Goal: Task Accomplishment & Management: Use online tool/utility

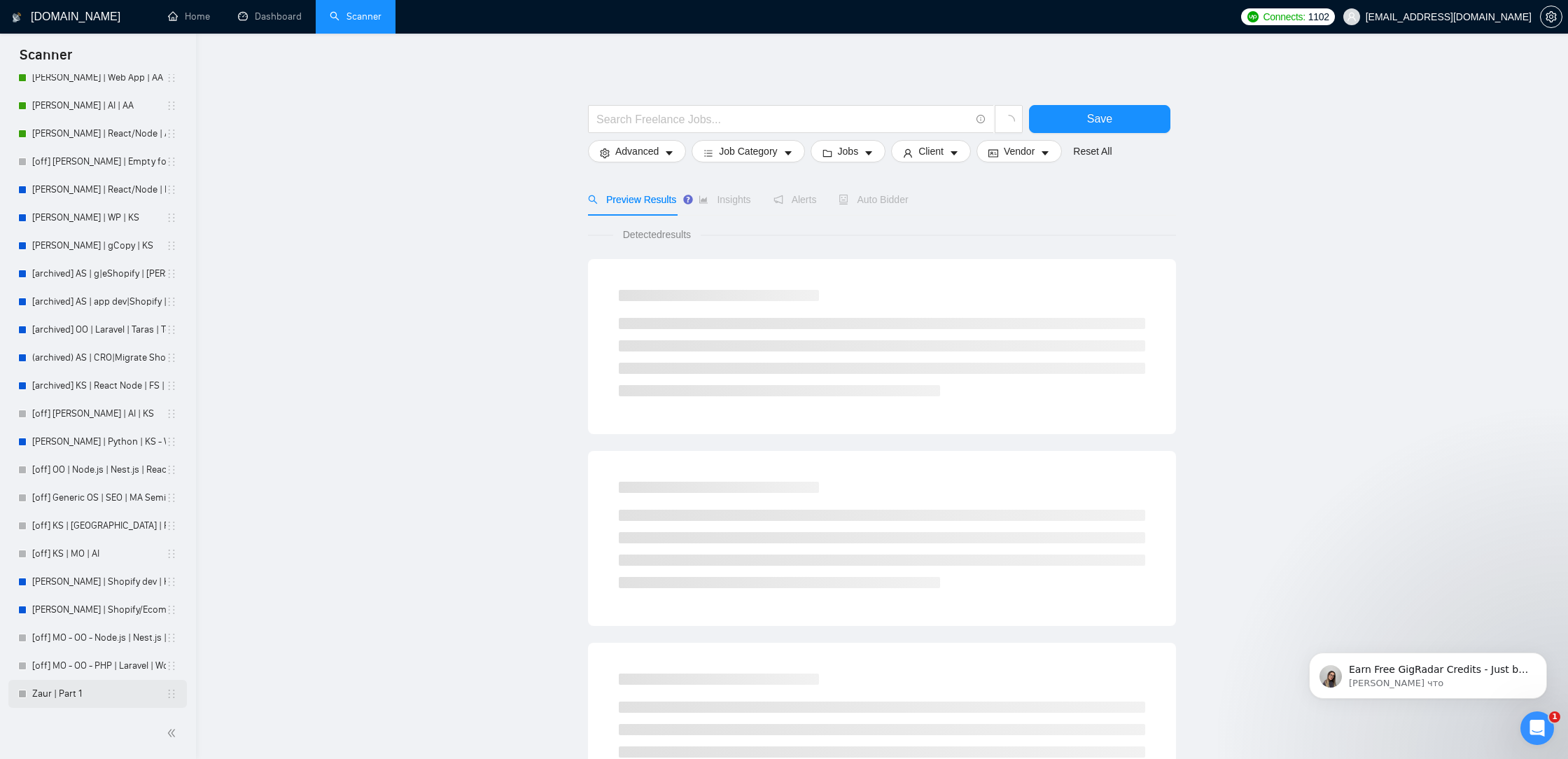
click at [65, 693] on link "Zaur | Part 1" at bounding box center [98, 693] width 134 height 28
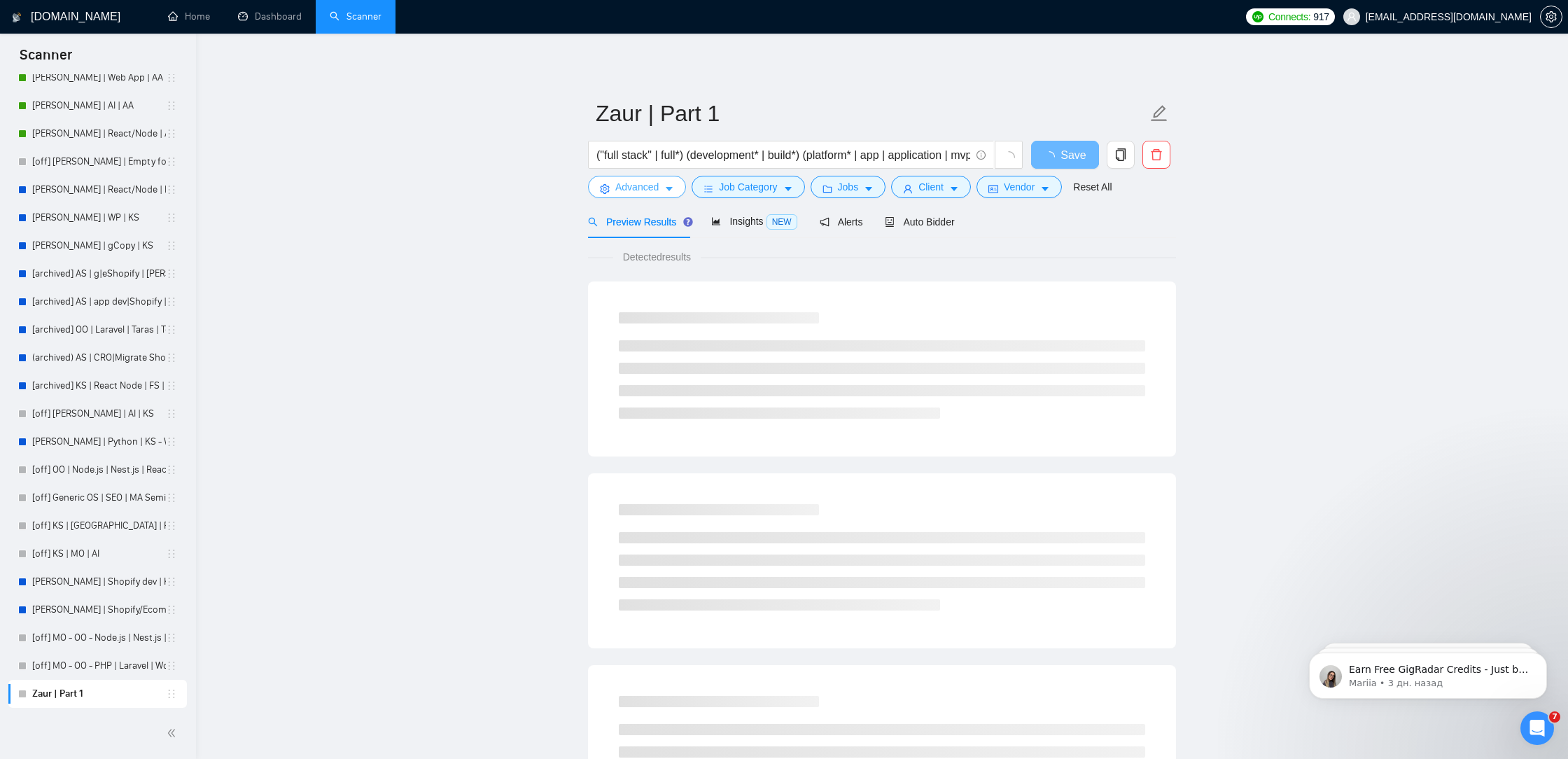
click at [663, 194] on button "Advanced" at bounding box center [636, 186] width 98 height 22
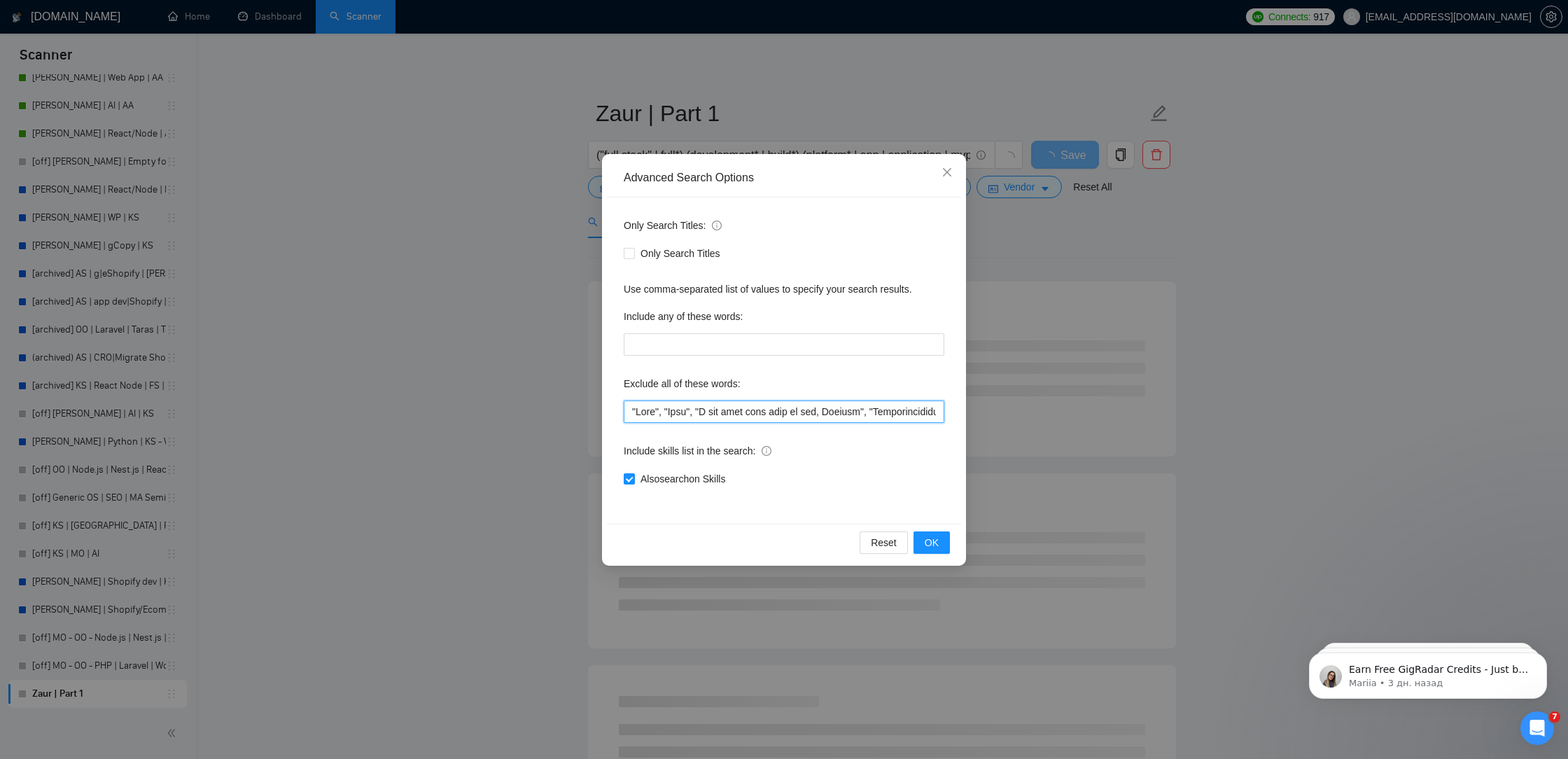
click at [709, 401] on input "text" at bounding box center [784, 411] width 321 height 22
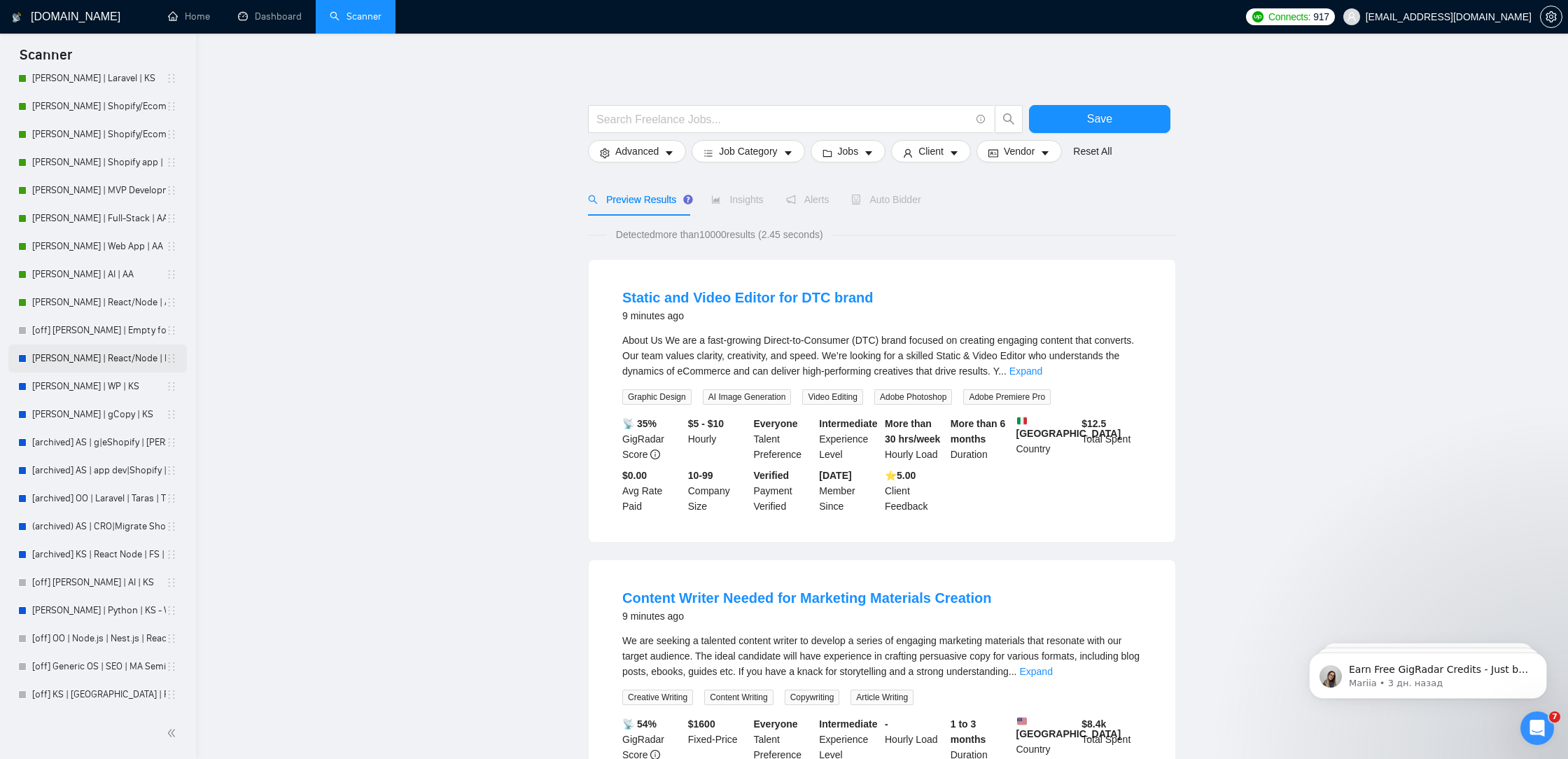
scroll to position [441, 0]
click at [102, 690] on link "Zaur | Part 1" at bounding box center [98, 693] width 134 height 28
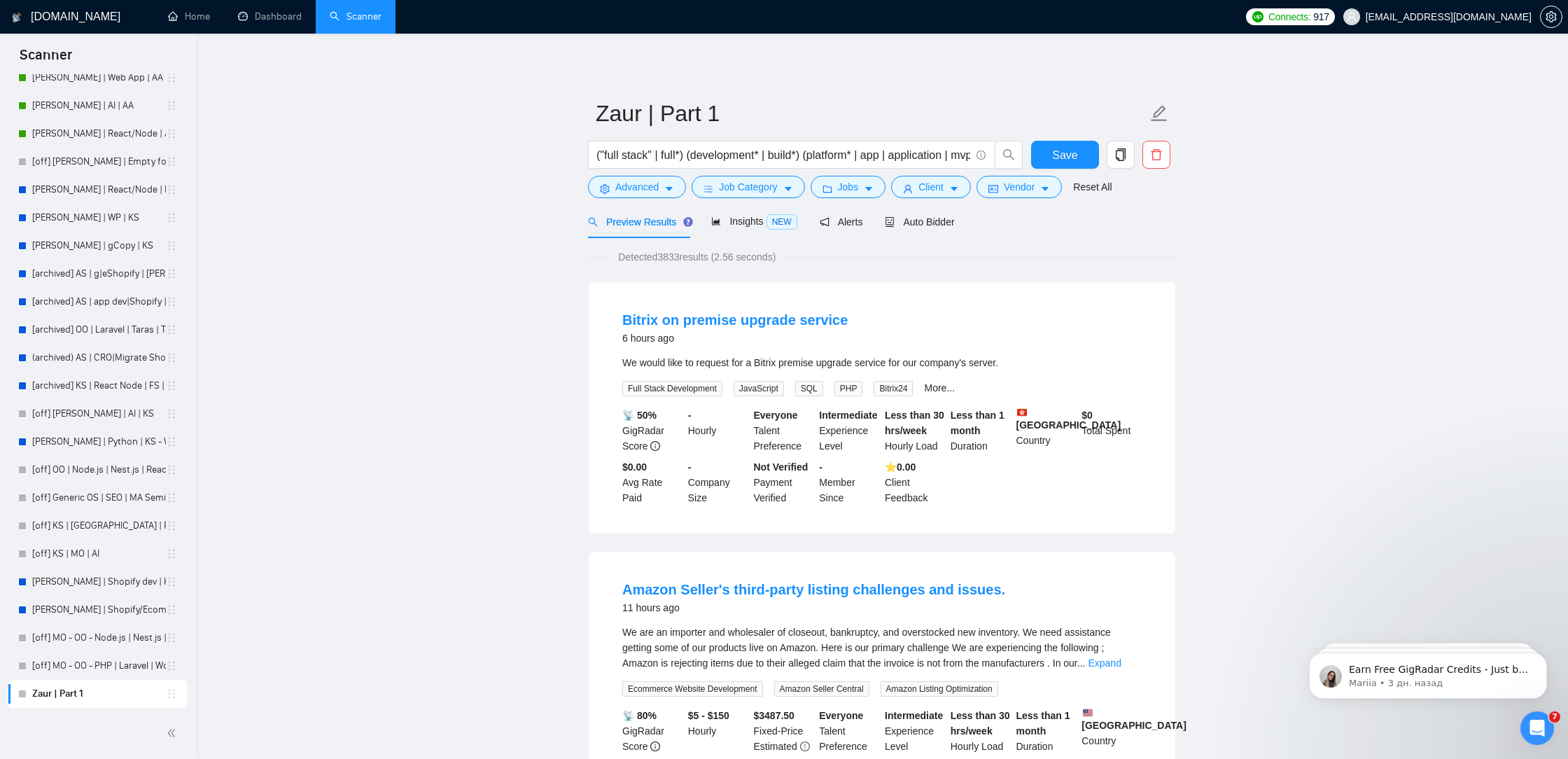
scroll to position [23, 0]
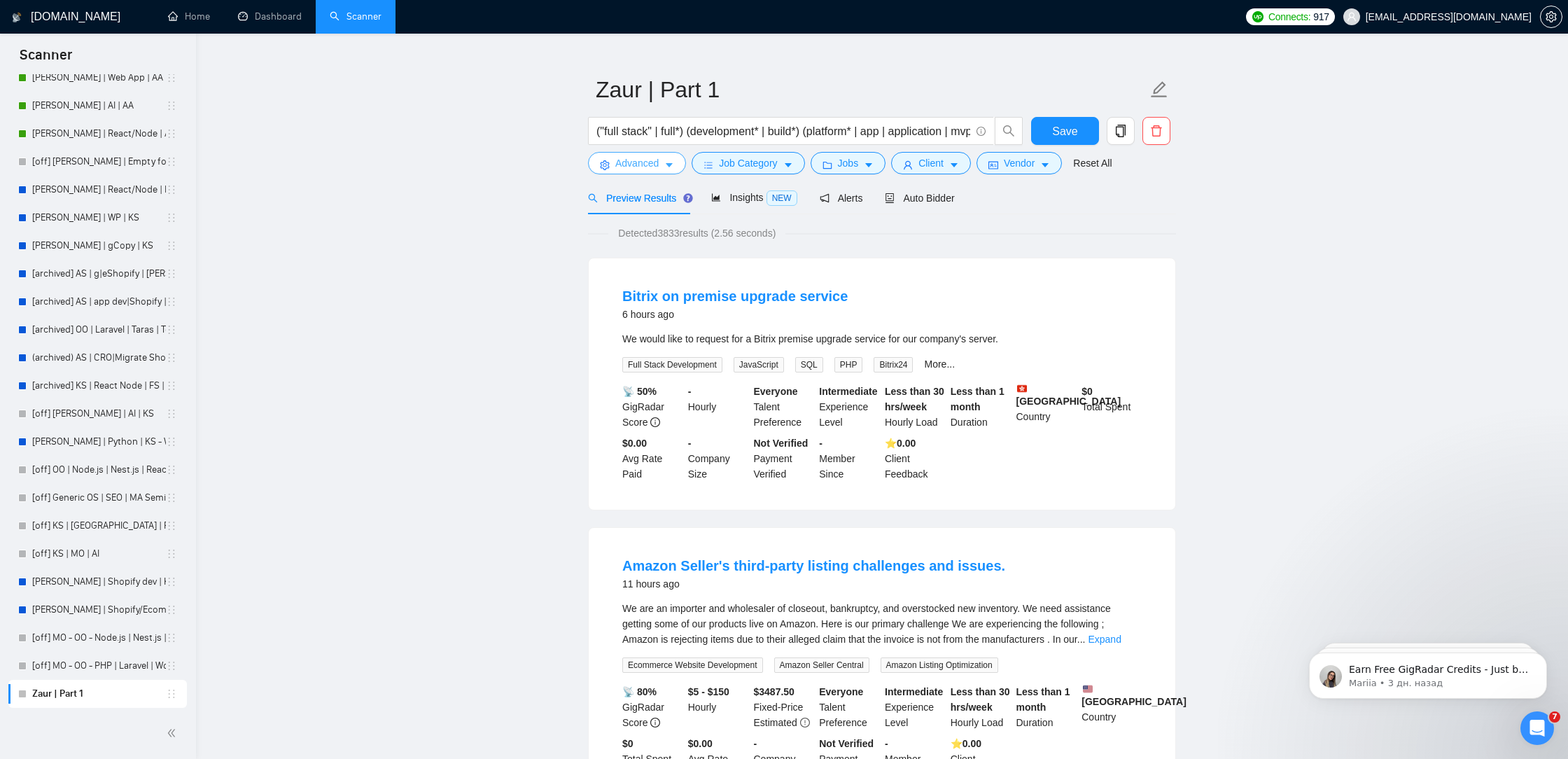
click at [636, 165] on span "Advanced" at bounding box center [636, 163] width 43 height 15
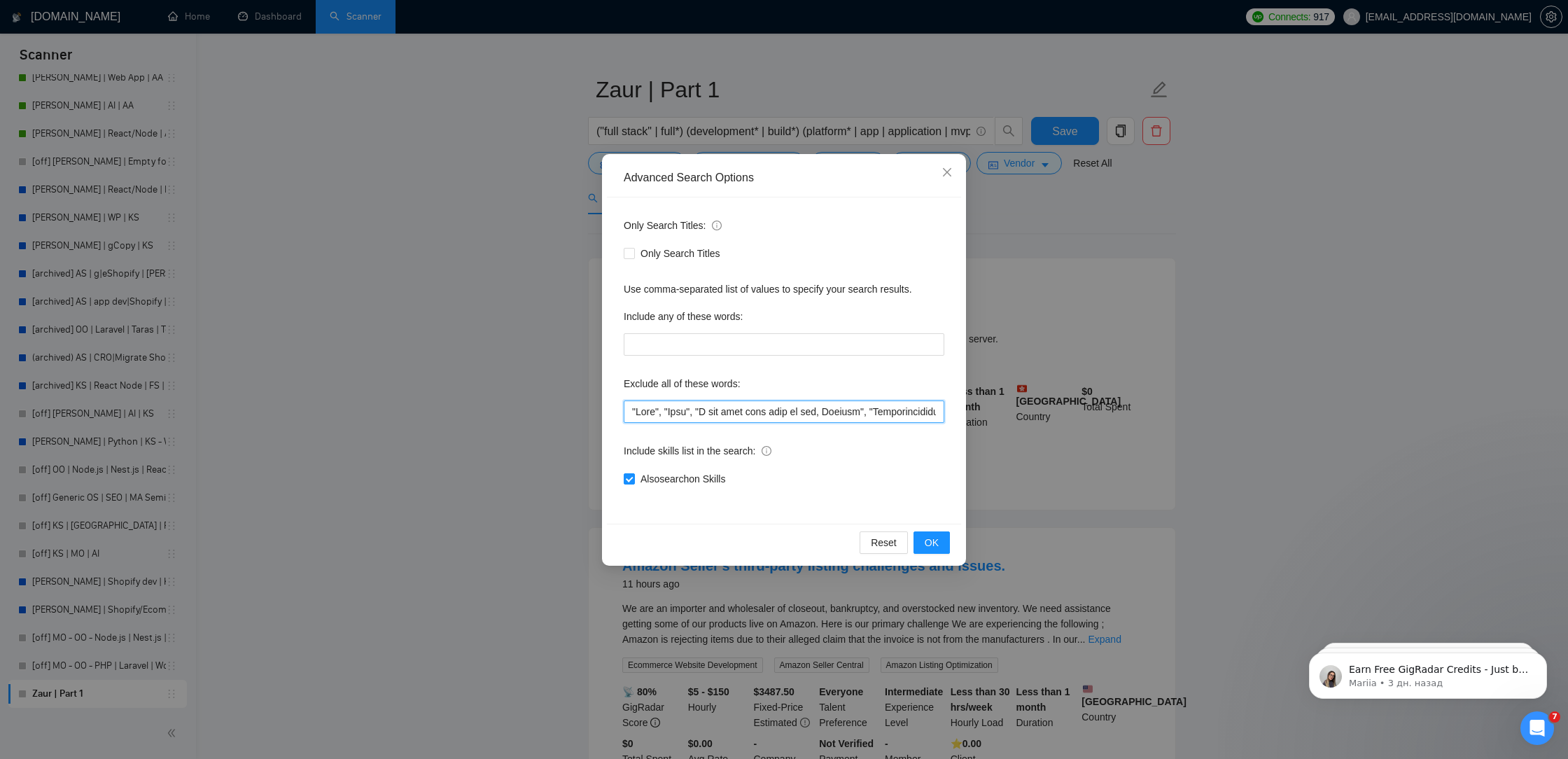
drag, startPoint x: 666, startPoint y: 408, endPoint x: 582, endPoint y: 405, distance: 84.1
click at [582, 405] on div "Advanced Search Options Only Search Titles: Only Search Titles Use comma-separa…" at bounding box center [784, 380] width 1568 height 759
click at [626, 408] on input "text" at bounding box center [784, 411] width 321 height 22
paste input ""Nuxt","
click at [662, 417] on input "text" at bounding box center [784, 411] width 321 height 22
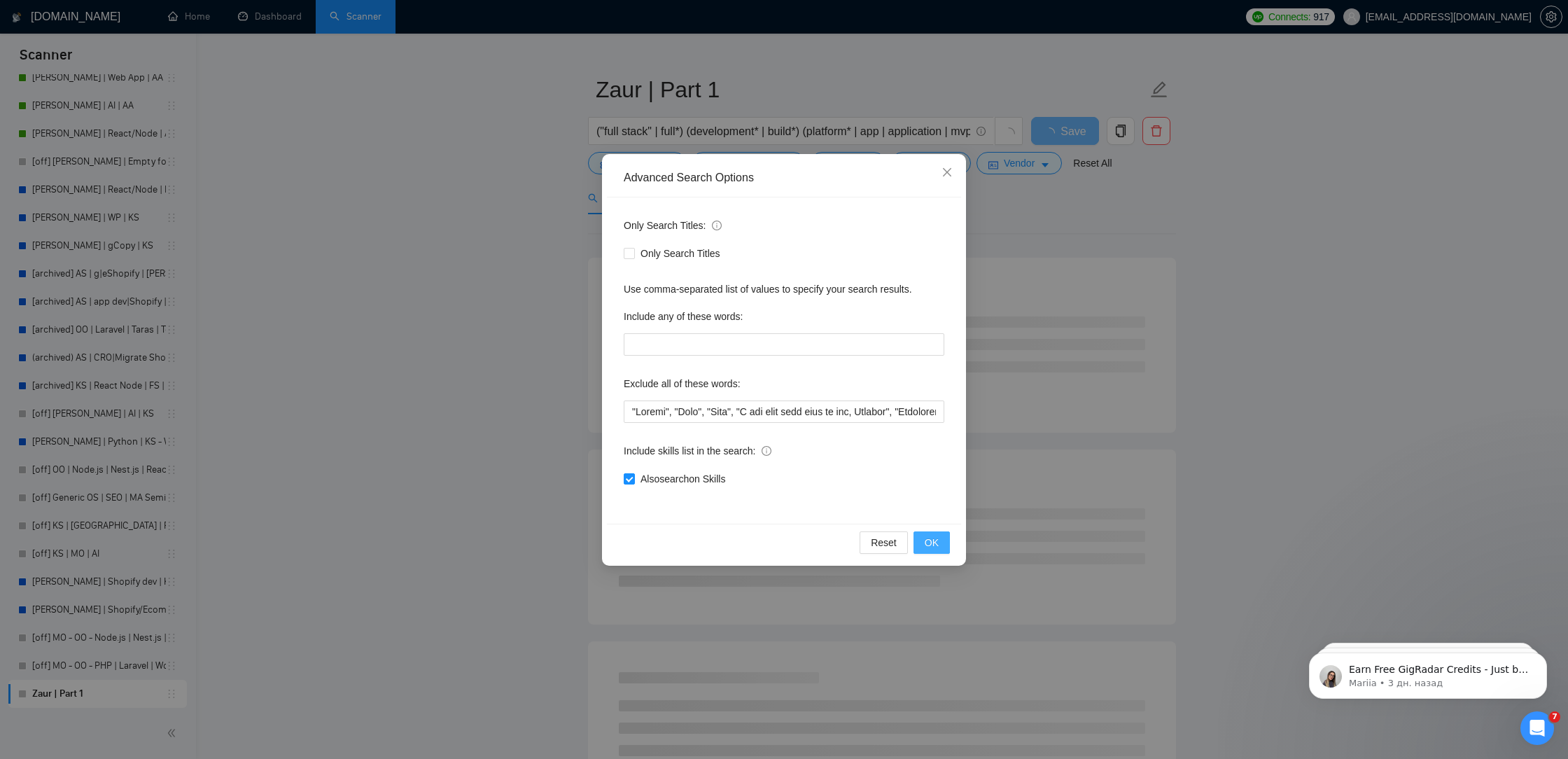
click at [941, 539] on button "OK" at bounding box center [932, 543] width 37 height 22
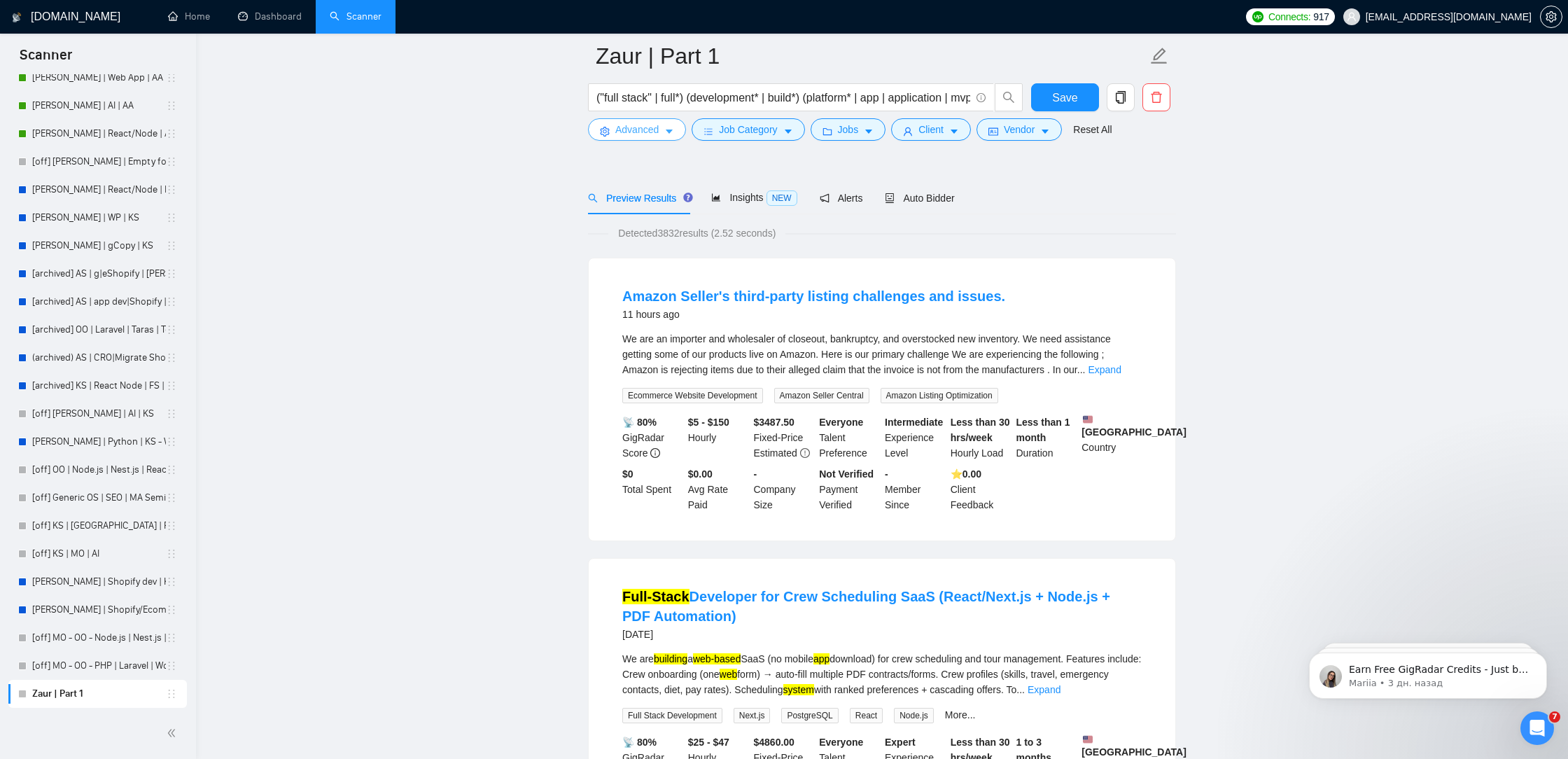
scroll to position [206, 0]
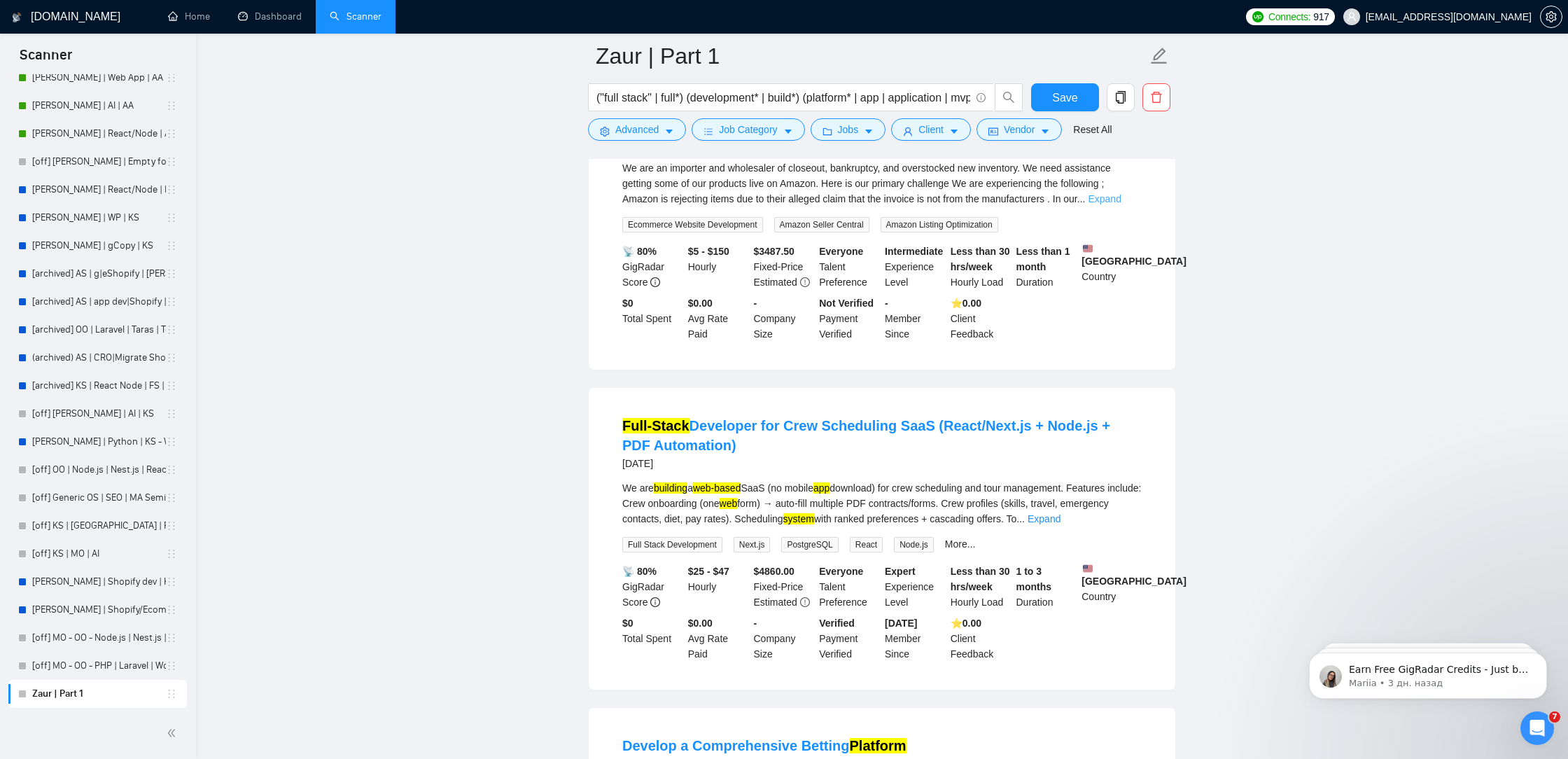
click at [1112, 201] on link "Expand" at bounding box center [1104, 199] width 33 height 11
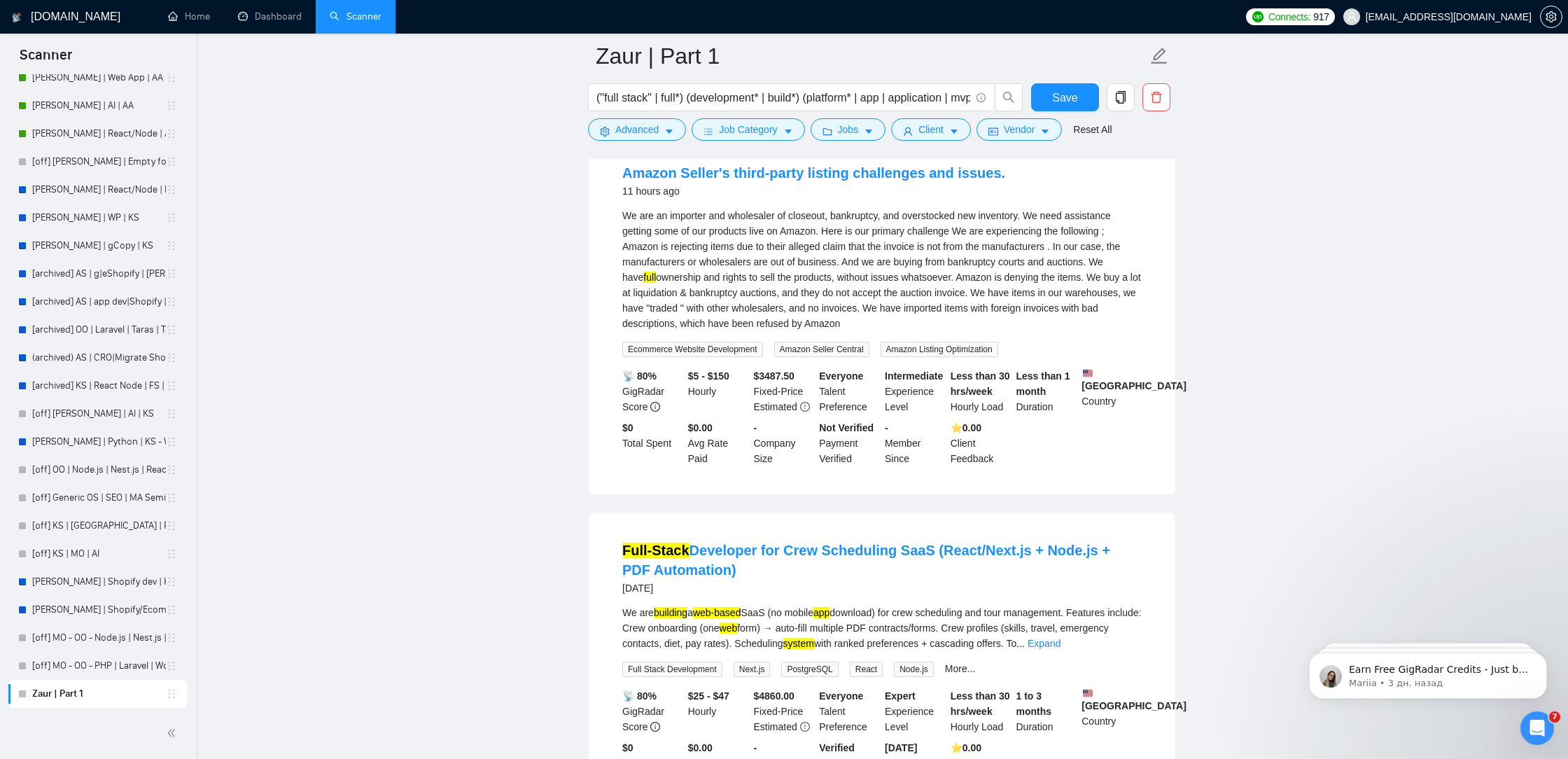
scroll to position [135, 0]
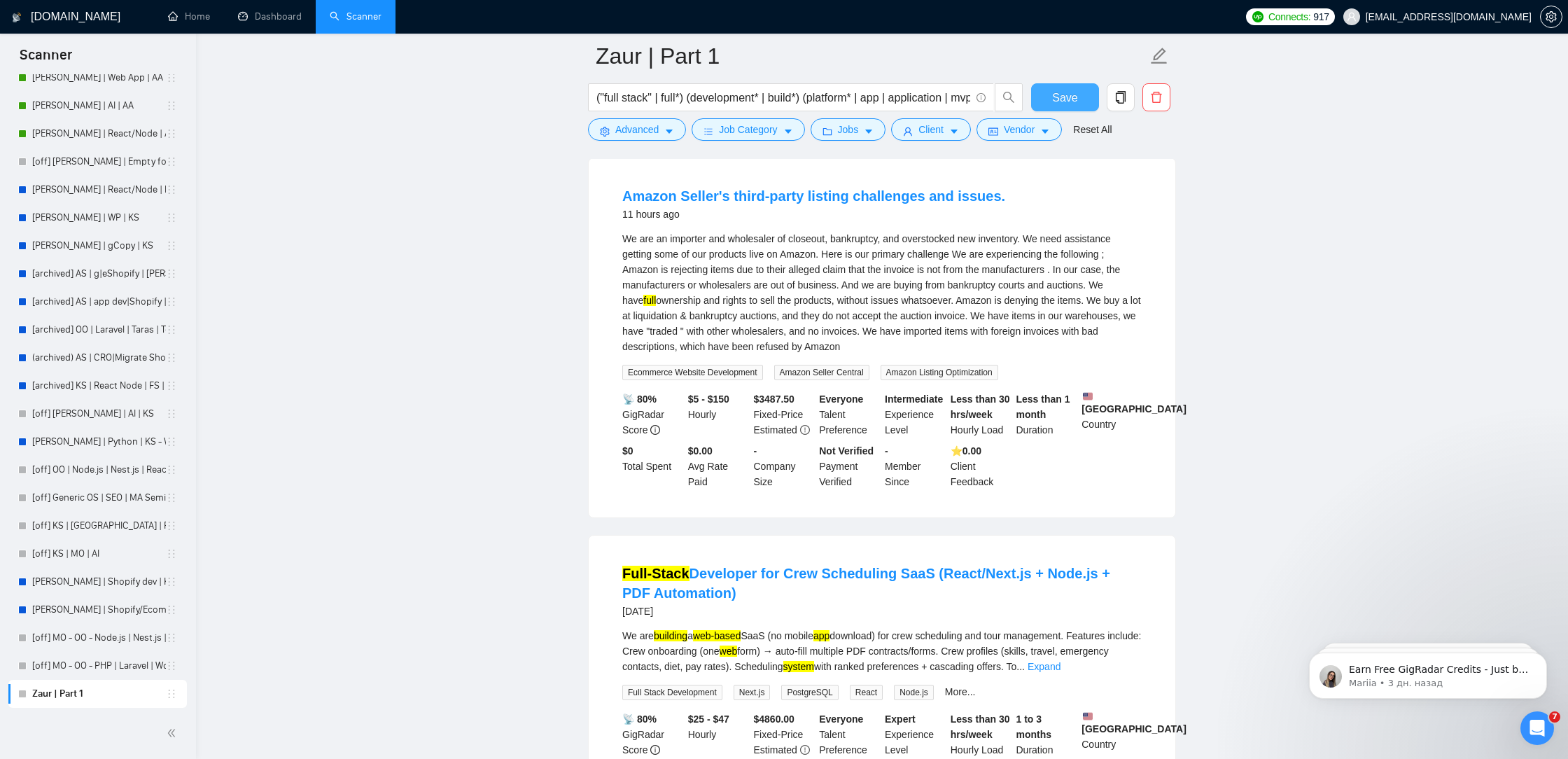
click at [1074, 99] on span "Save" at bounding box center [1065, 97] width 25 height 18
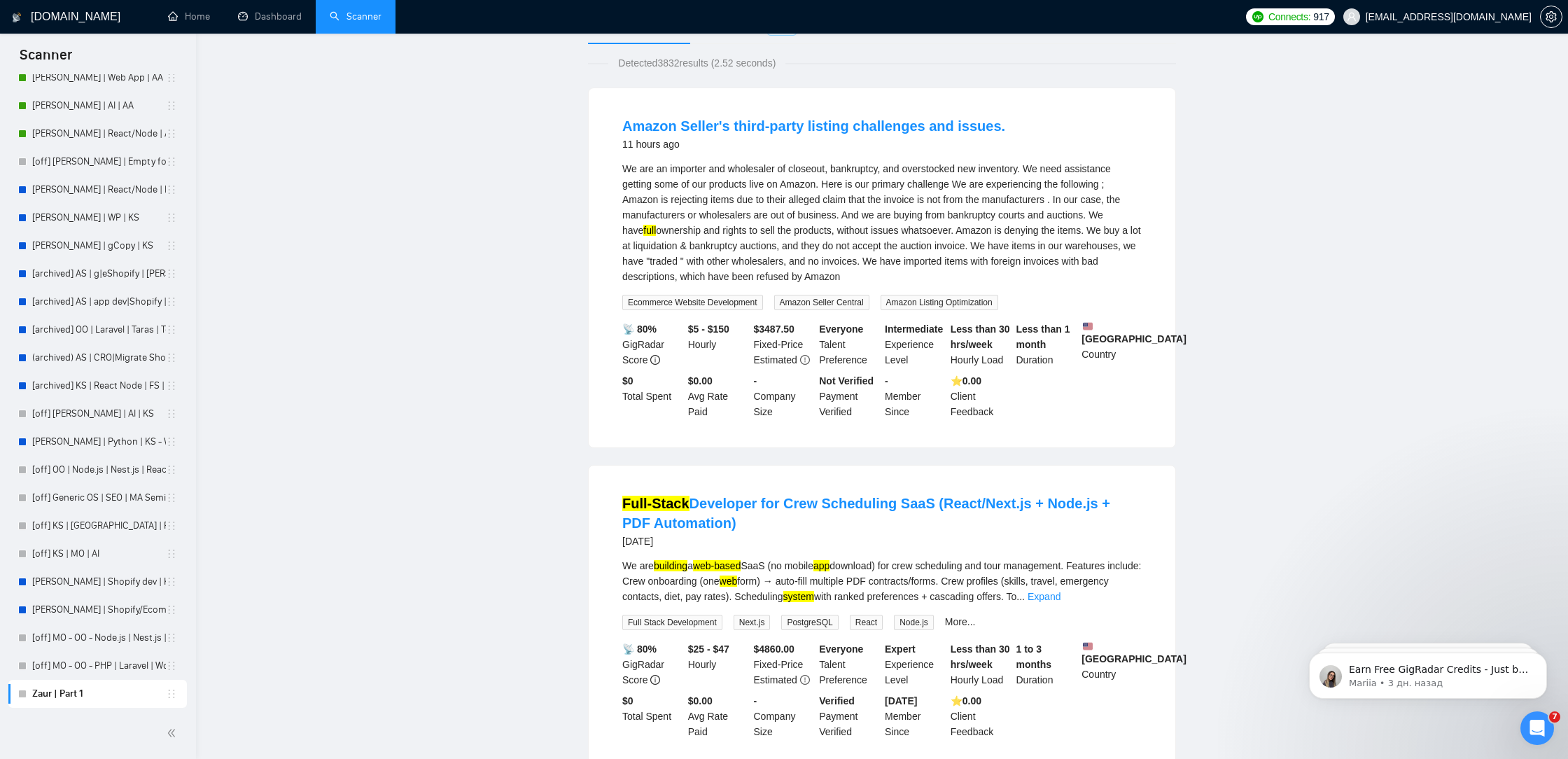
scroll to position [0, 0]
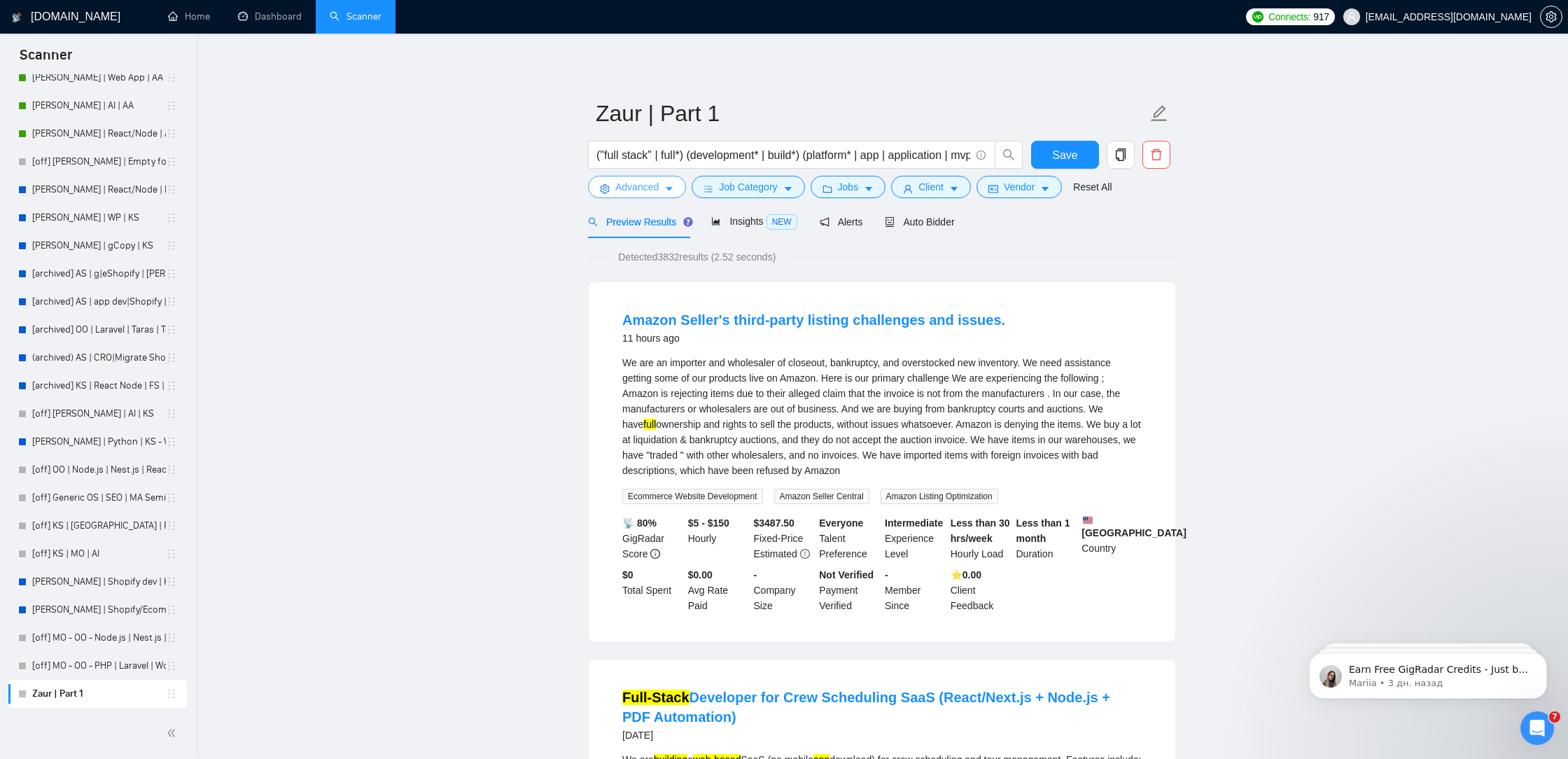
click at [654, 189] on span "Advanced" at bounding box center [636, 186] width 43 height 15
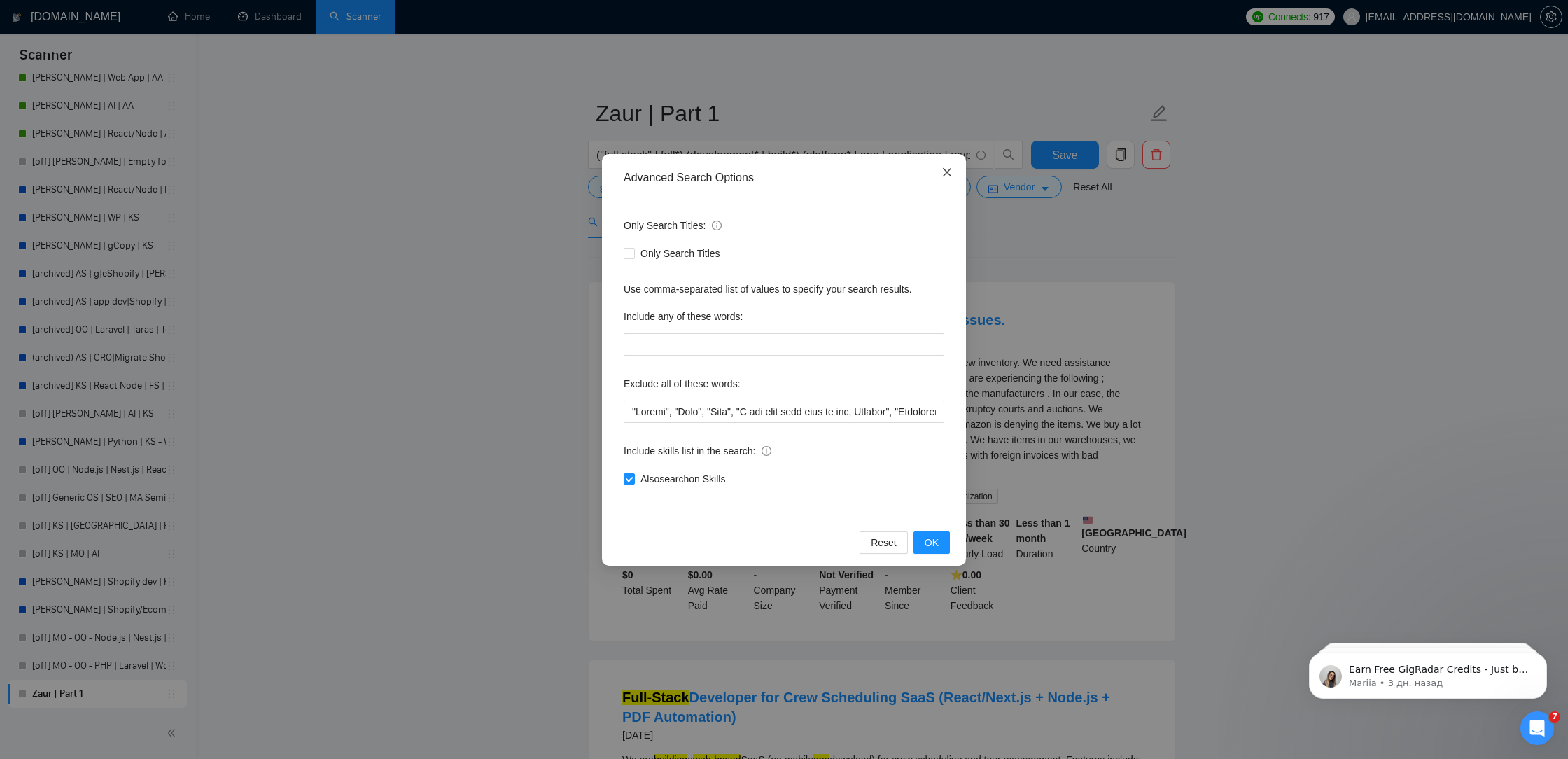
click at [942, 175] on icon "close" at bounding box center [948, 172] width 11 height 11
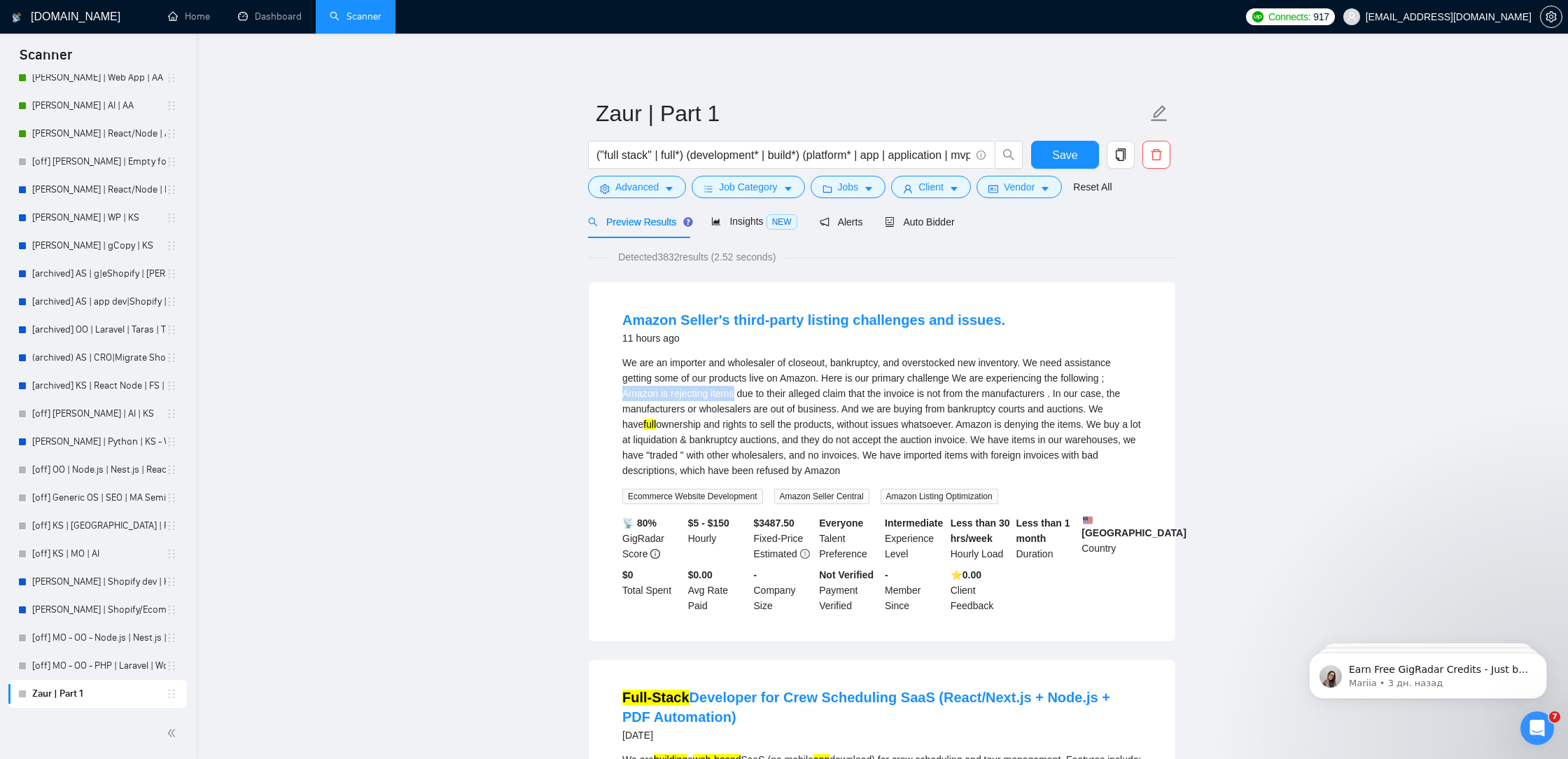
drag, startPoint x: 620, startPoint y: 391, endPoint x: 737, endPoint y: 396, distance: 117.1
click at [737, 396] on li "Amazon Seller's third-party listing challenges and issues. 11 hours ago We are …" at bounding box center [882, 461] width 553 height 325
copy div "Amazon is rejecting items"
click at [626, 194] on span "Advanced" at bounding box center [636, 186] width 43 height 15
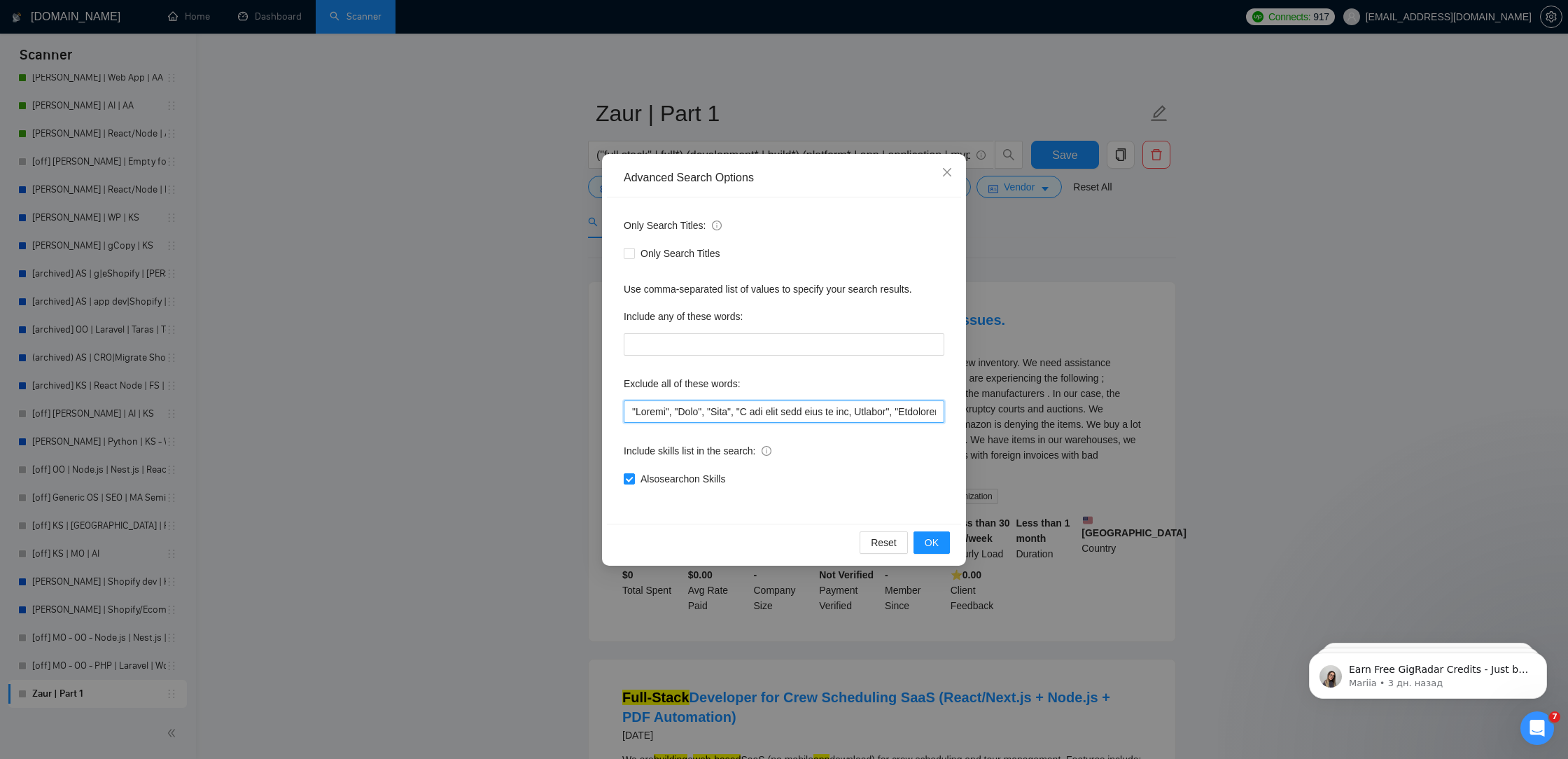
click at [628, 403] on input "text" at bounding box center [784, 411] width 321 height 22
paste input "Amazon is rejecting items"
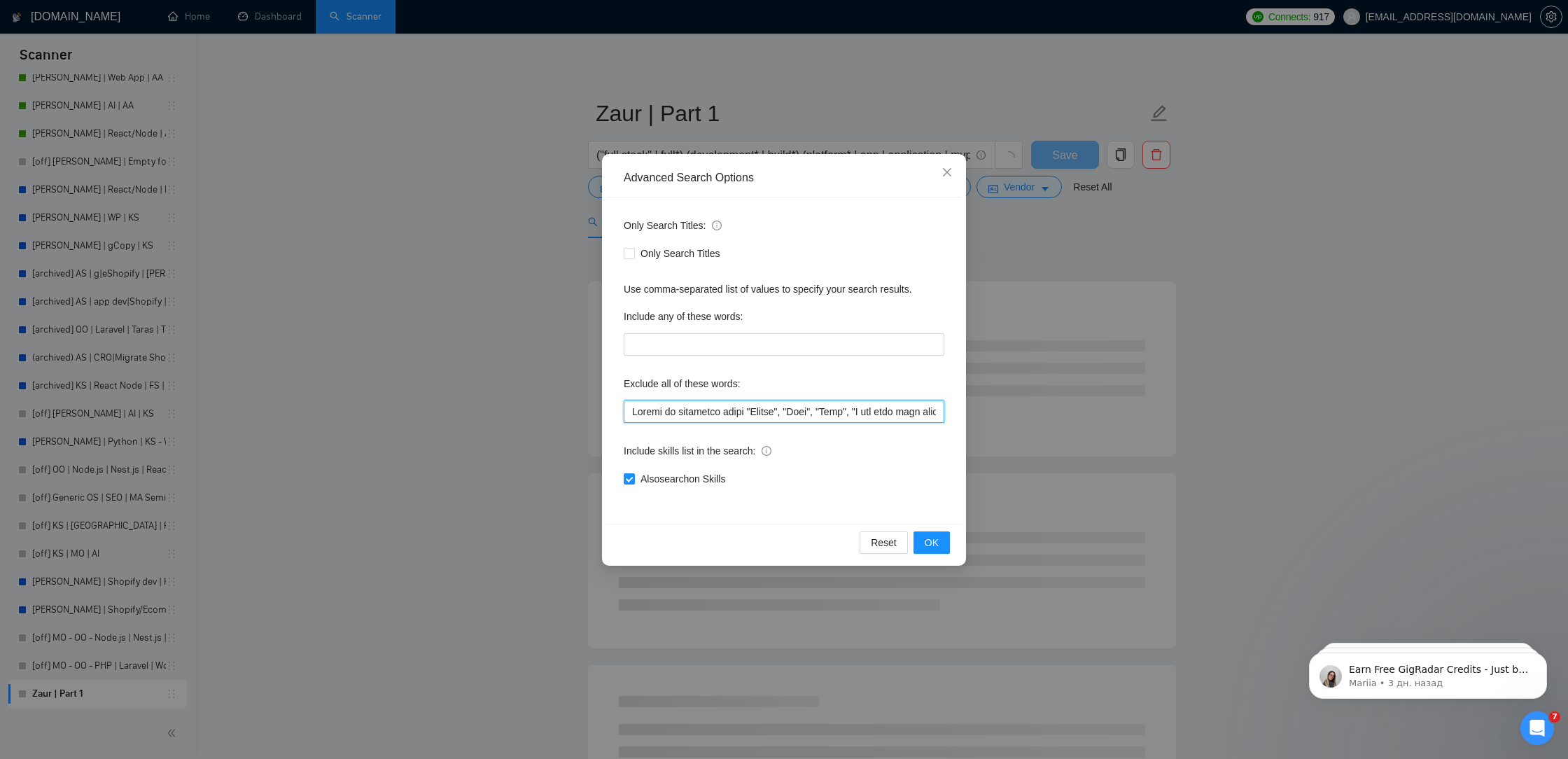
drag, startPoint x: 757, startPoint y: 410, endPoint x: 751, endPoint y: 409, distance: 6.1
click at [751, 409] on input "text" at bounding box center [784, 411] width 321 height 22
click at [629, 412] on input "text" at bounding box center [784, 411] width 321 height 22
paste input """
click at [750, 408] on input "text" at bounding box center [784, 411] width 321 height 22
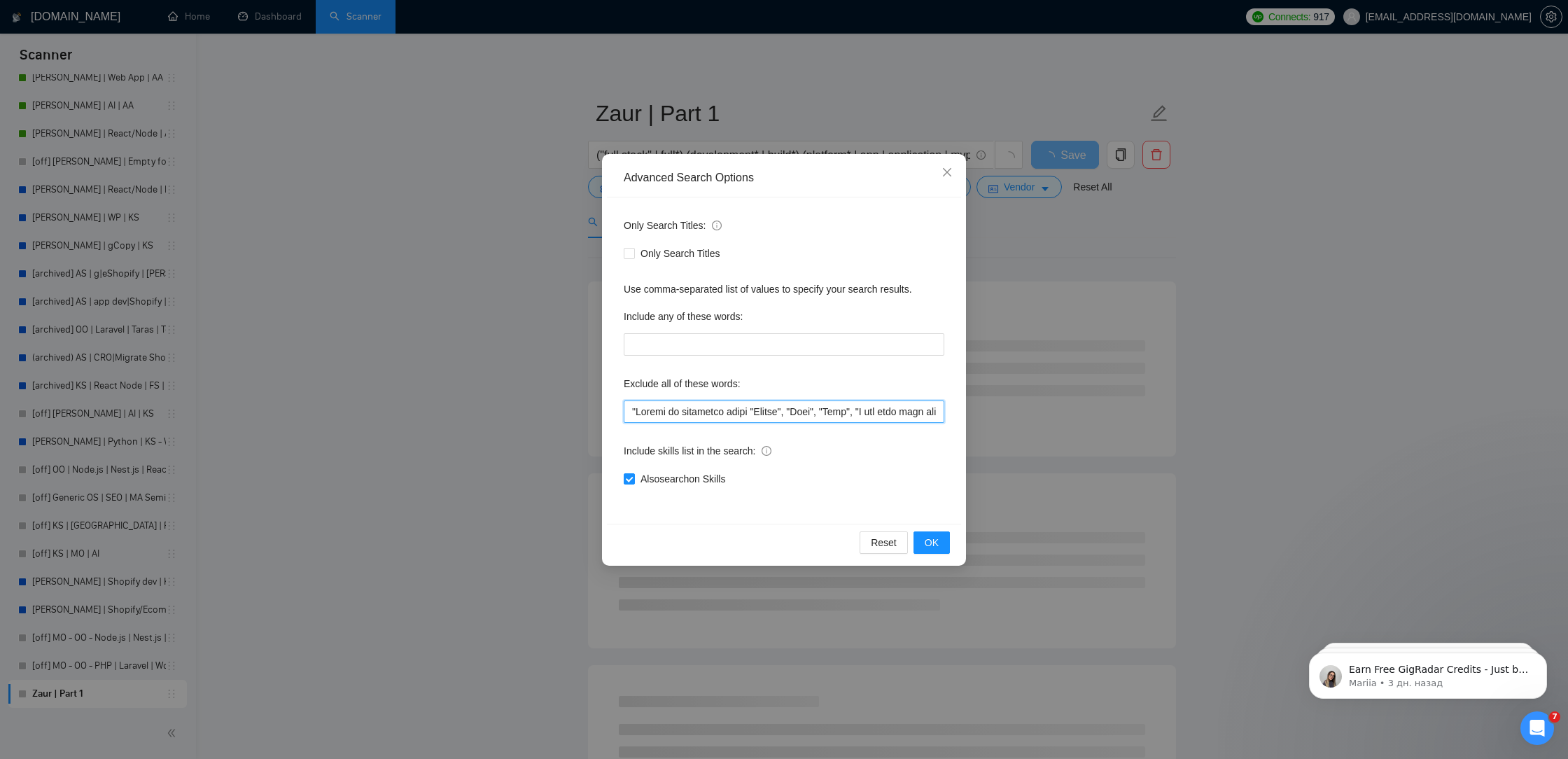
paste input """
type input ""Loremi do sitametco adipi", "Elitse", "Doei", "Temp", "I utl etdo magn aliq en…"
click at [935, 538] on span "OK" at bounding box center [932, 543] width 14 height 15
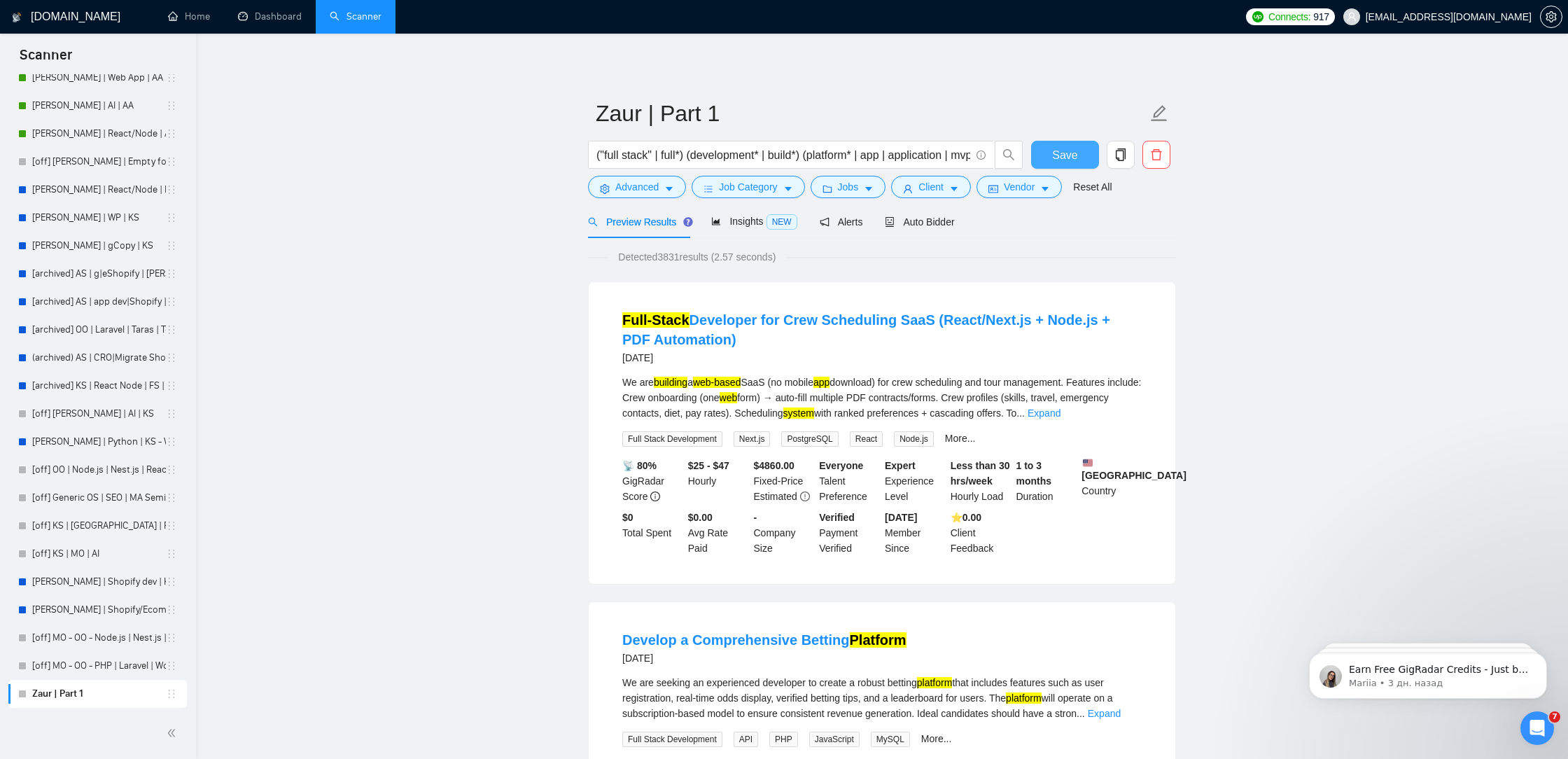
click at [1063, 151] on span "Save" at bounding box center [1065, 155] width 25 height 18
click at [749, 212] on div "Insights NEW" at bounding box center [754, 221] width 85 height 33
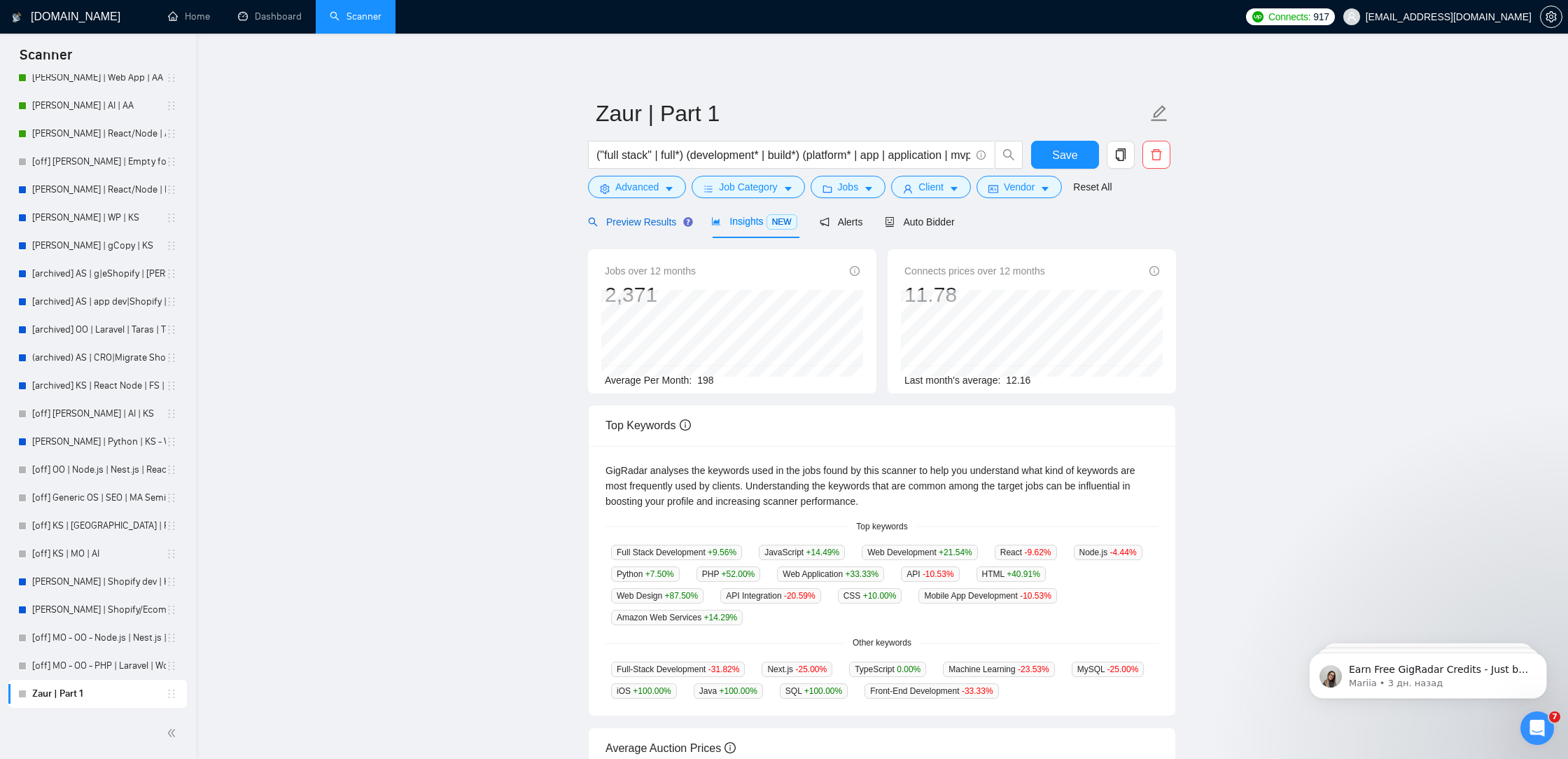
click at [636, 222] on span "Preview Results" at bounding box center [638, 222] width 101 height 11
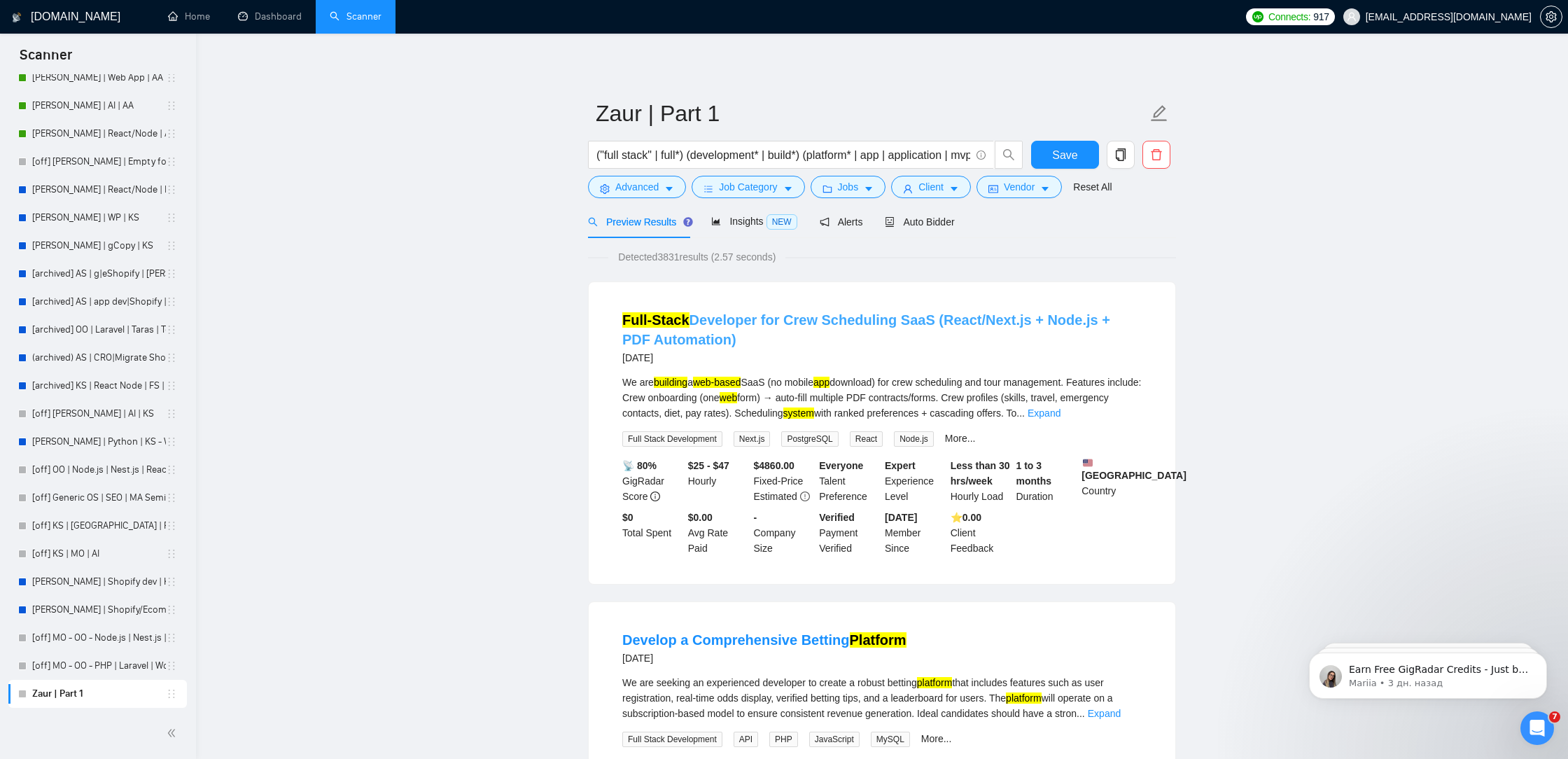
click at [1100, 323] on link "Full-Stack Developer for Crew Scheduling SaaS (React/Next.js + Node.js + PDF Au…" at bounding box center [866, 329] width 488 height 35
click at [1056, 156] on span "Save" at bounding box center [1065, 155] width 25 height 18
